Goal: Task Accomplishment & Management: Manage account settings

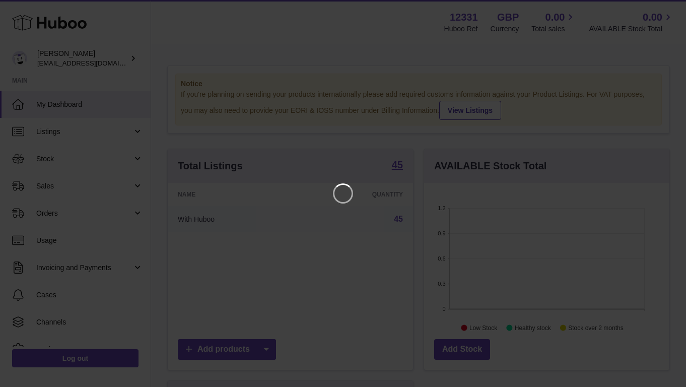
scroll to position [157, 245]
click at [658, 7] on icon "Close" at bounding box center [659, 9] width 8 height 8
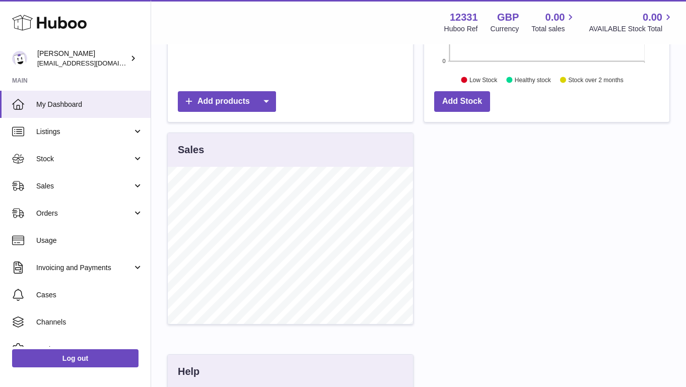
scroll to position [0, 0]
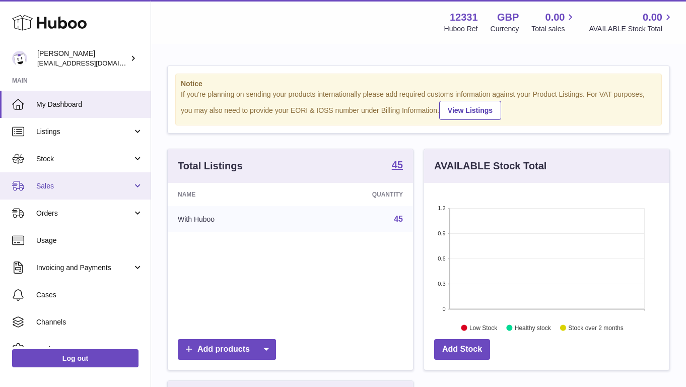
click at [74, 182] on span "Sales" at bounding box center [84, 186] width 96 height 10
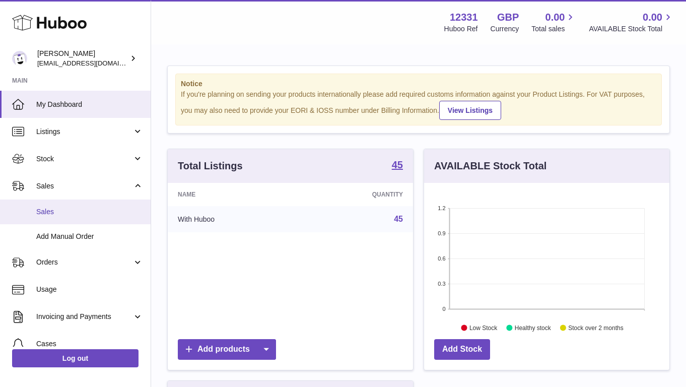
click at [74, 213] on span "Sales" at bounding box center [89, 212] width 107 height 10
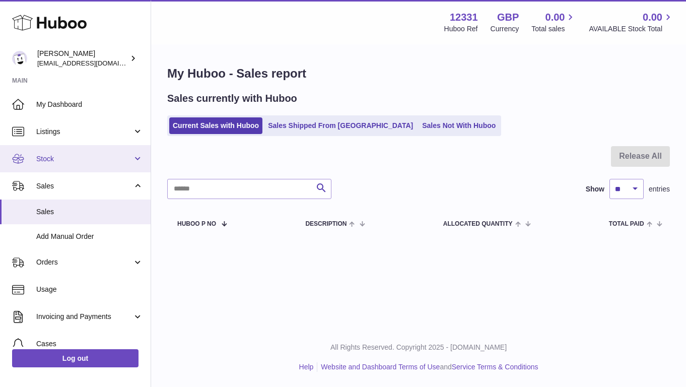
click at [66, 164] on link "Stock" at bounding box center [75, 158] width 151 height 27
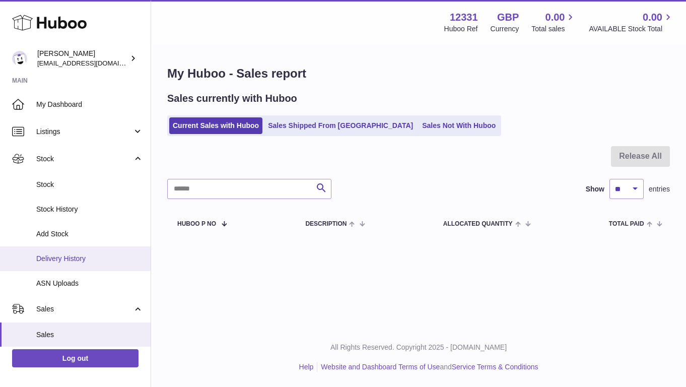
click at [71, 252] on link "Delivery History" at bounding box center [75, 258] width 151 height 25
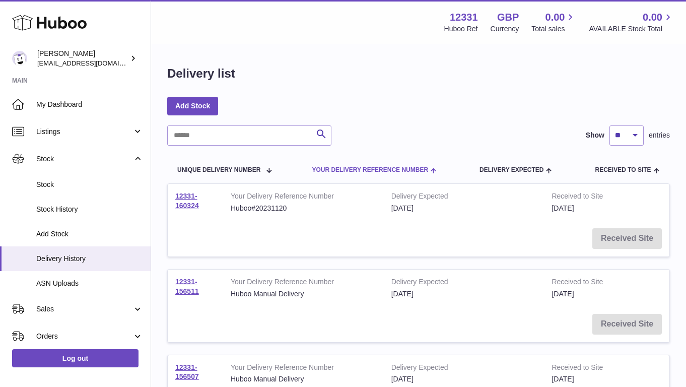
click at [439, 171] on th "Your Delivery Reference Number" at bounding box center [374, 170] width 145 height 28
click at [552, 169] on span at bounding box center [544, 170] width 16 height 8
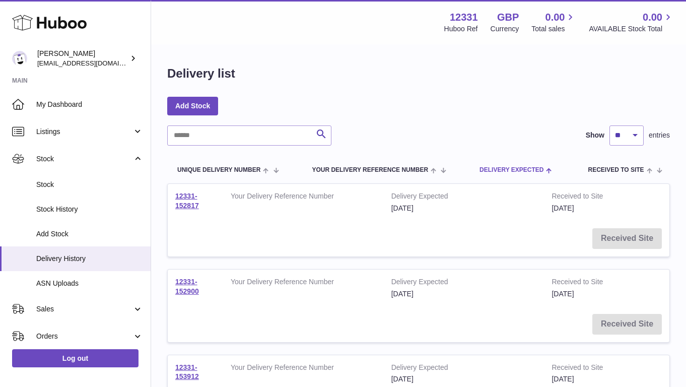
click at [550, 170] on span at bounding box center [547, 170] width 9 height 8
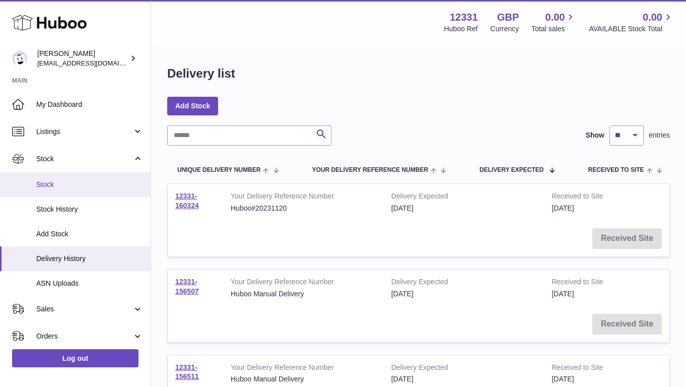
click at [94, 196] on link "Stock" at bounding box center [75, 184] width 151 height 25
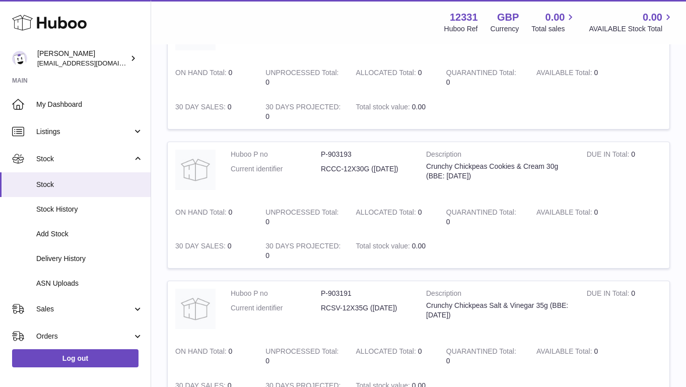
scroll to position [619, 0]
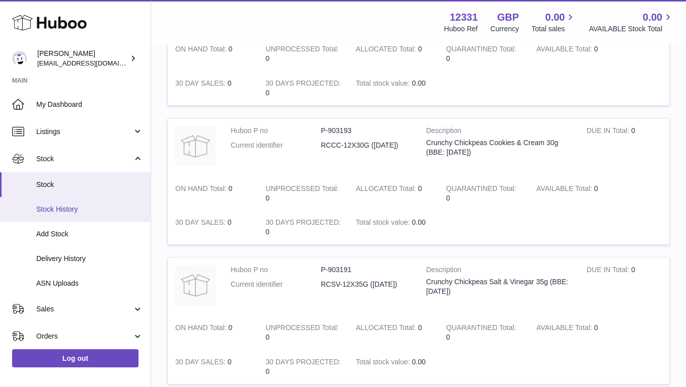
click at [94, 203] on link "Stock History" at bounding box center [75, 209] width 151 height 25
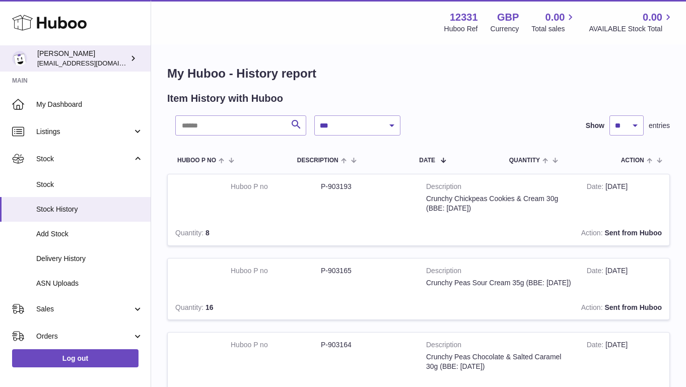
click at [119, 58] on div "[PERSON_NAME] [EMAIL_ADDRESS][DOMAIN_NAME]" at bounding box center [82, 58] width 91 height 19
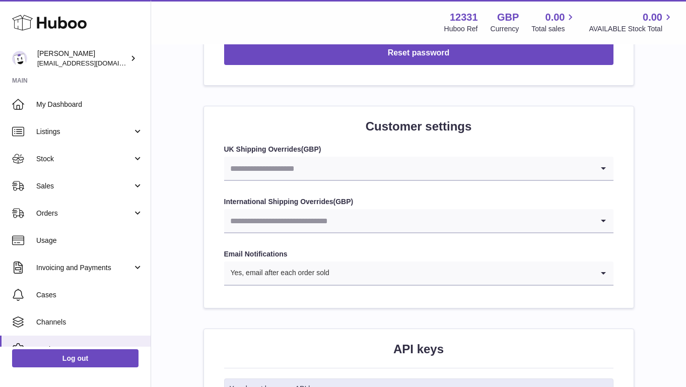
scroll to position [1150, 0]
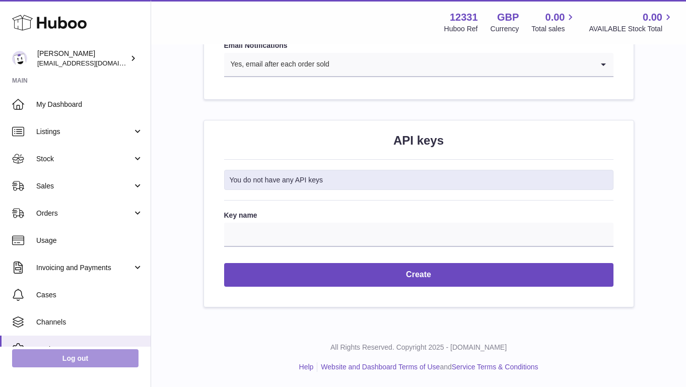
click at [113, 355] on link "Log out" at bounding box center [75, 358] width 126 height 18
